Goal: Register for event/course

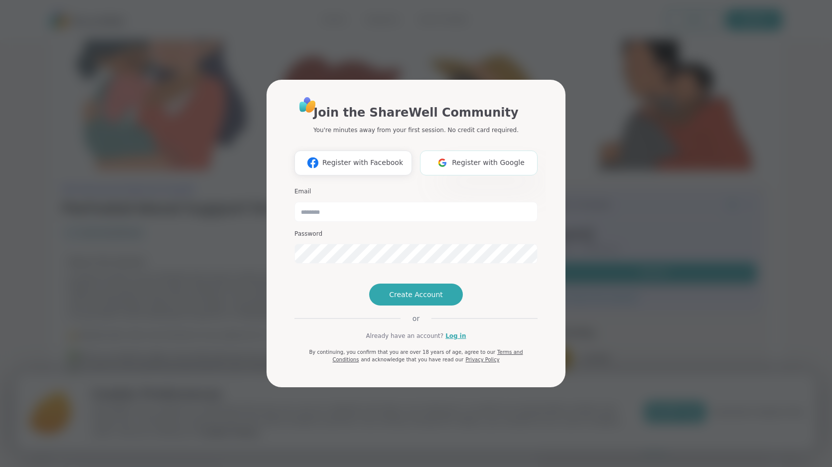
click at [451, 153] on img at bounding box center [442, 162] width 19 height 18
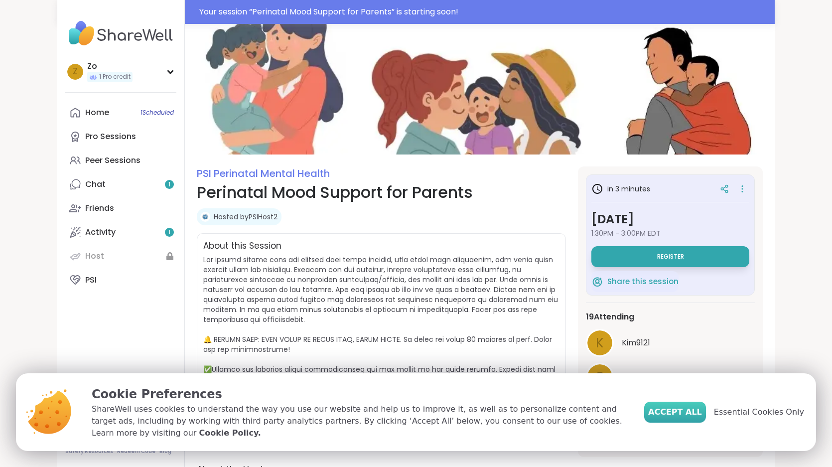
click at [685, 407] on span "Accept All" at bounding box center [675, 412] width 54 height 12
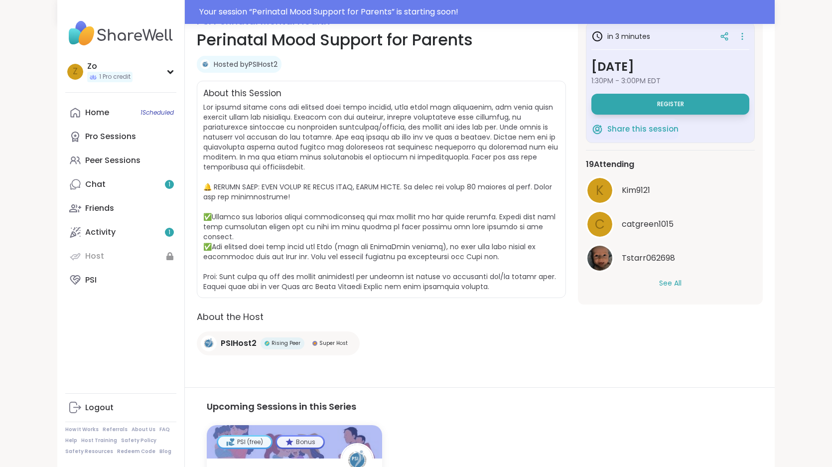
scroll to position [150, 0]
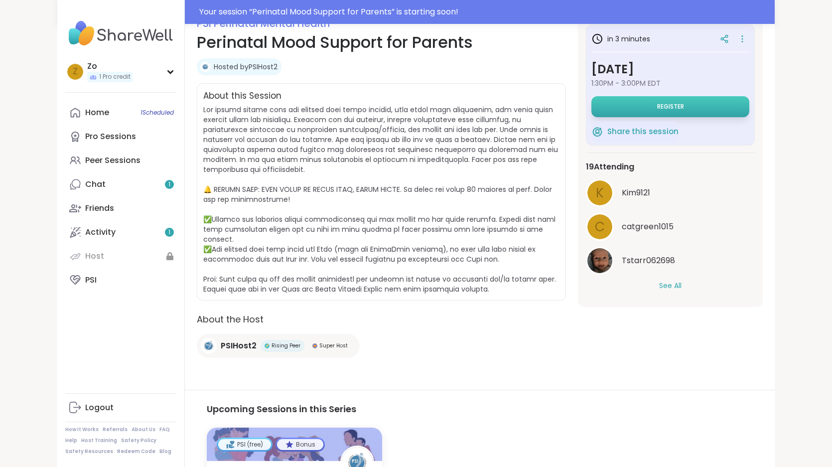
click at [652, 102] on button "Register" at bounding box center [670, 106] width 158 height 21
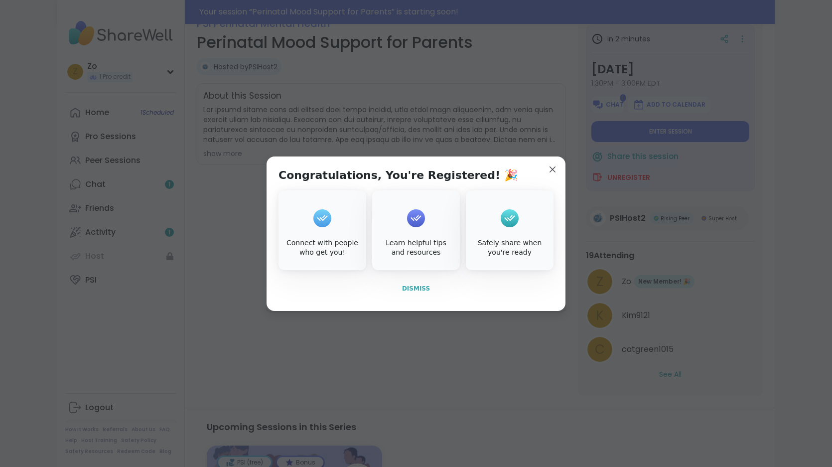
click at [417, 285] on span "Dismiss" at bounding box center [416, 288] width 28 height 7
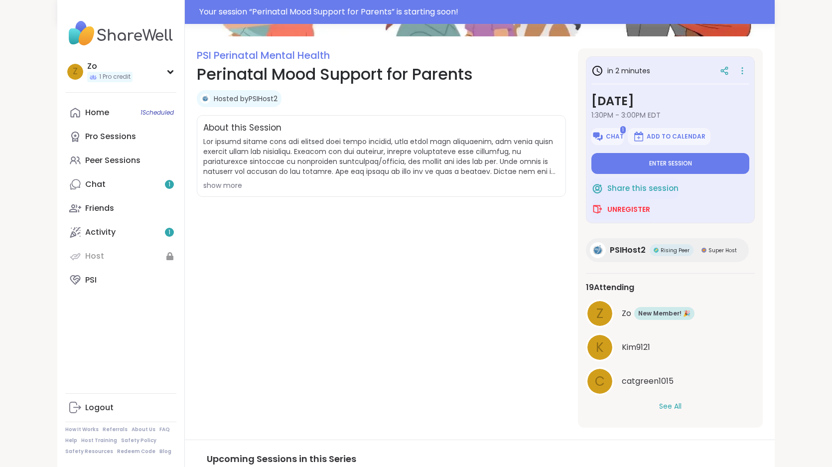
scroll to position [124, 0]
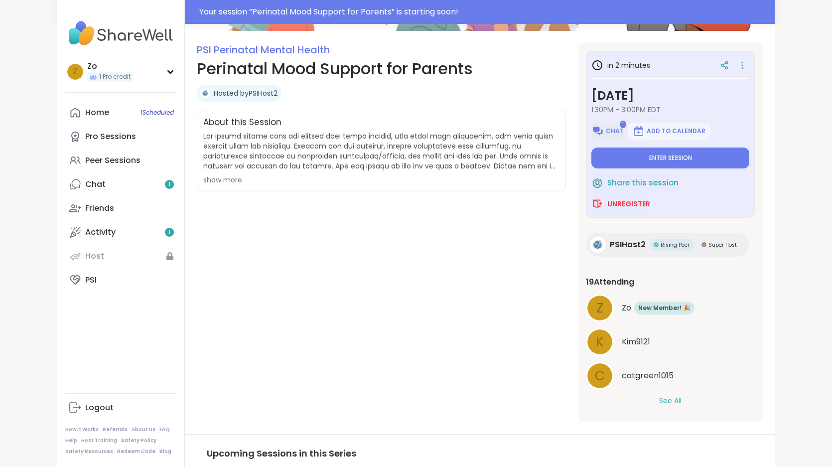
click at [608, 130] on span "Chat" at bounding box center [615, 131] width 18 height 8
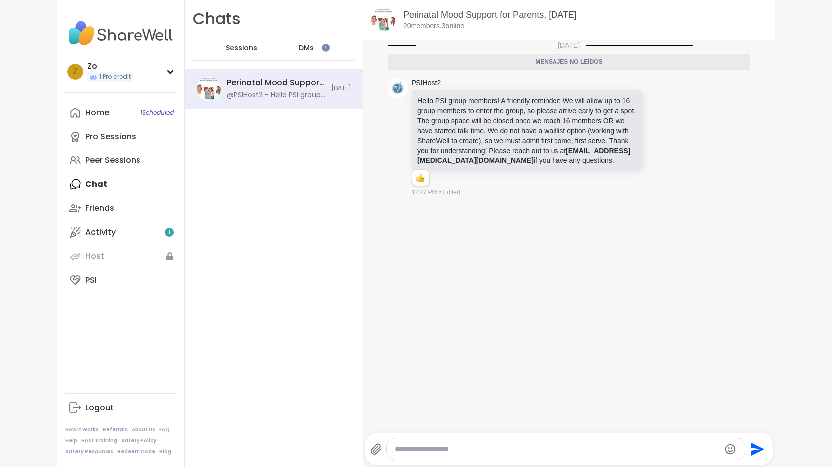
click at [307, 38] on div "DMs" at bounding box center [307, 48] width 49 height 24
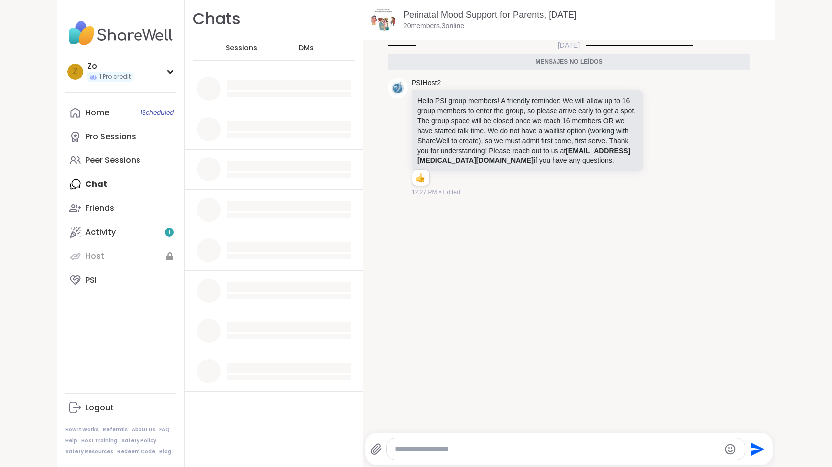
click at [234, 48] on span "Sessions" at bounding box center [241, 48] width 31 height 10
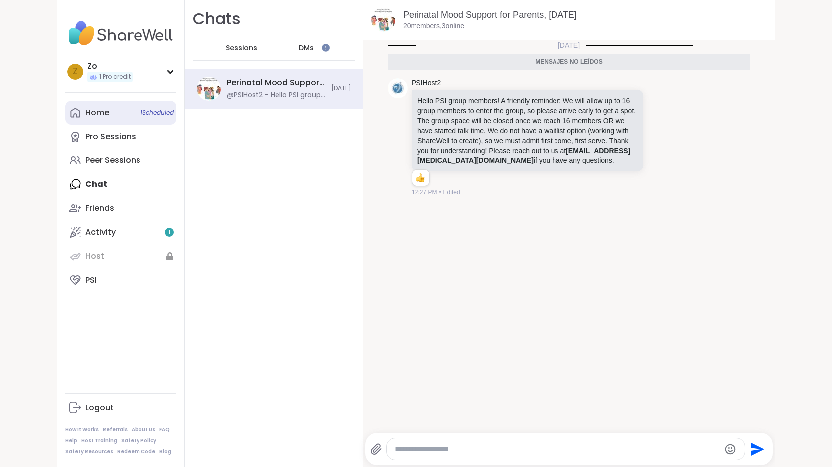
click at [100, 109] on div "Home 1 Scheduled" at bounding box center [97, 112] width 24 height 11
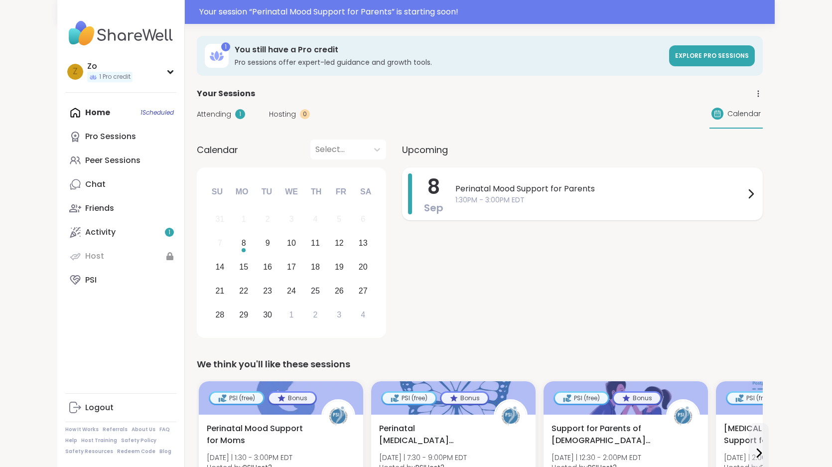
click at [489, 196] on span "1:30PM - 3:00PM EDT" at bounding box center [600, 200] width 290 height 10
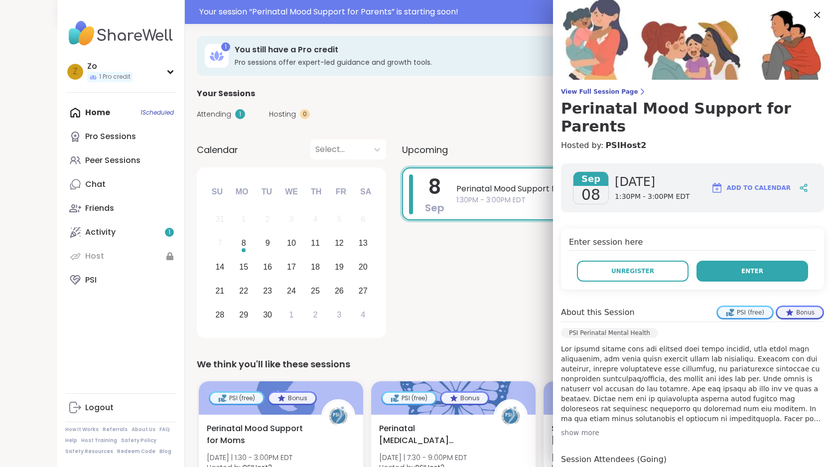
click at [751, 261] on button "Enter" at bounding box center [753, 271] width 112 height 21
